Goal: Ask a question

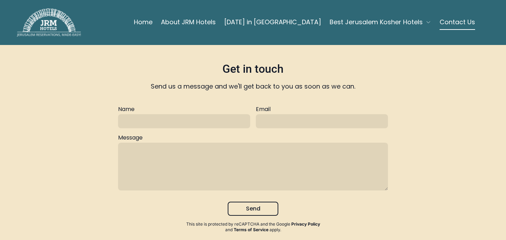
click at [427, 21] on icon "button" at bounding box center [427, 22] width 3 height 2
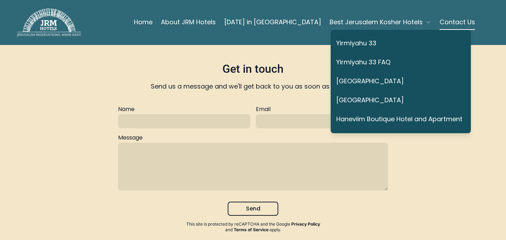
click at [372, 42] on link "Yirmiyahu 33" at bounding box center [399, 43] width 126 height 16
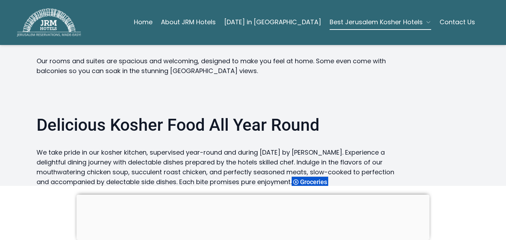
scroll to position [816, 0]
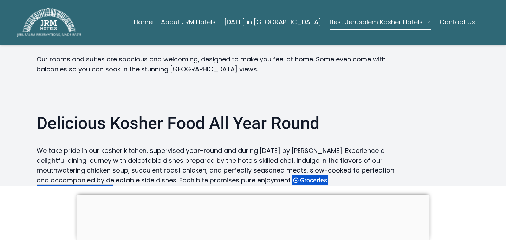
click at [92, 186] on span "Best vacation packages" at bounding box center [79, 189] width 69 height 7
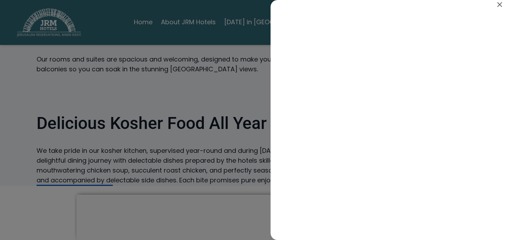
scroll to position [0, 0]
click at [500, 4] on icon "Close" at bounding box center [499, 4] width 5 height 5
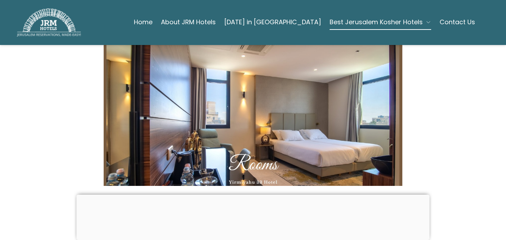
scroll to position [913, 0]
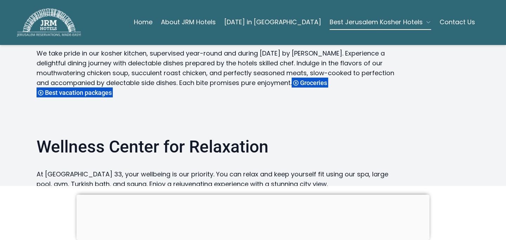
click at [448, 25] on link "Contact Us" at bounding box center [456, 22] width 35 height 14
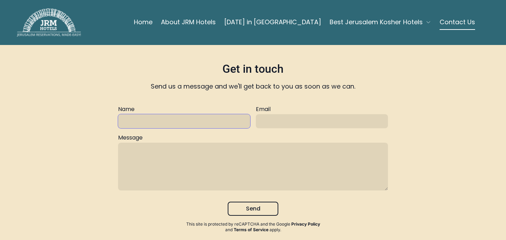
click at [207, 117] on input "text" at bounding box center [184, 121] width 132 height 14
type input "[PERSON_NAME]"
type input "[EMAIL_ADDRESS][DOMAIN_NAME]"
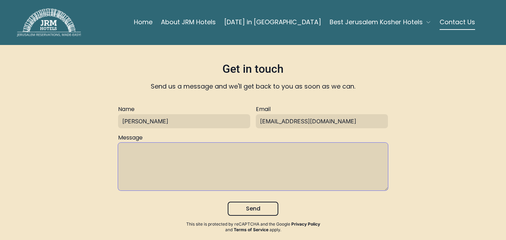
click at [196, 152] on textarea at bounding box center [253, 167] width 270 height 48
type textarea "Do you have space for Rosh Hashana for 1 bedroom, 2 guests?"
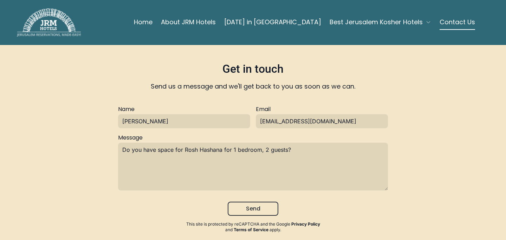
click at [265, 211] on button "Send" at bounding box center [252, 209] width 51 height 14
